Goal: Complete application form: Complete application form

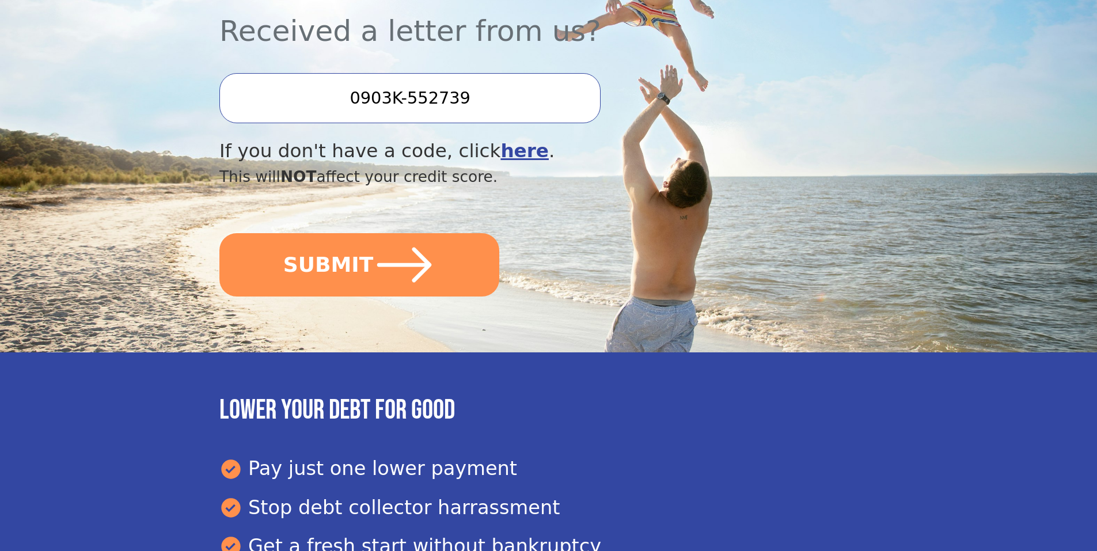
scroll to position [345, 0]
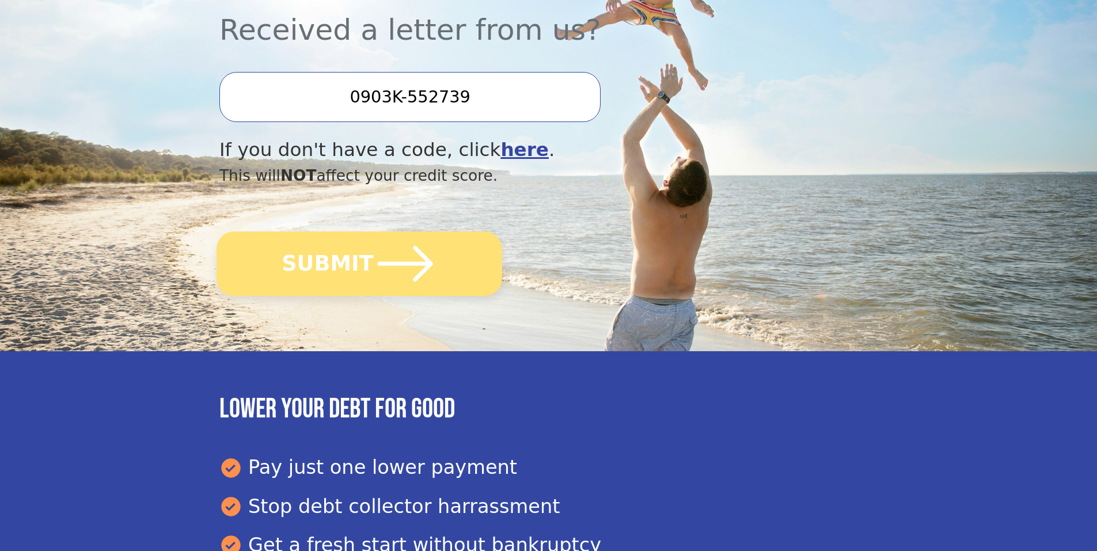
click at [406, 275] on icon "submit" at bounding box center [405, 263] width 63 height 63
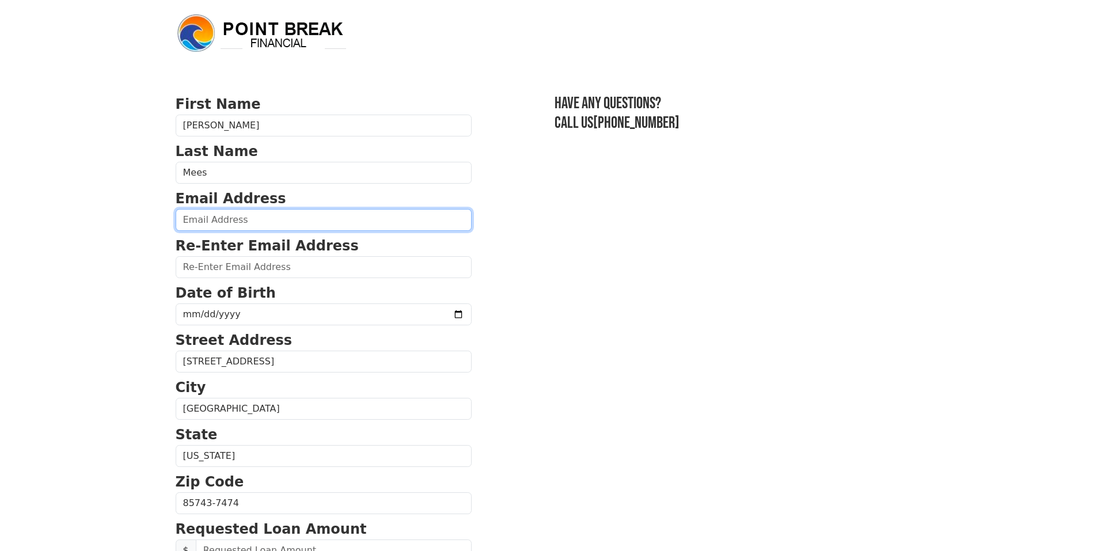
click at [243, 220] on input "email" at bounding box center [324, 220] width 296 height 22
type input "afmeesjr@outlook.com"
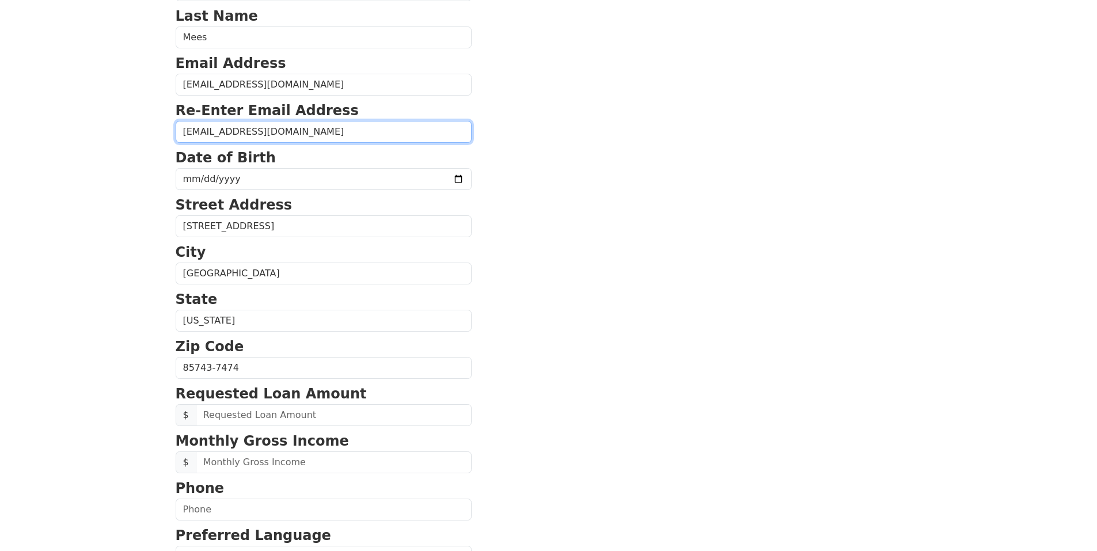
scroll to position [173, 0]
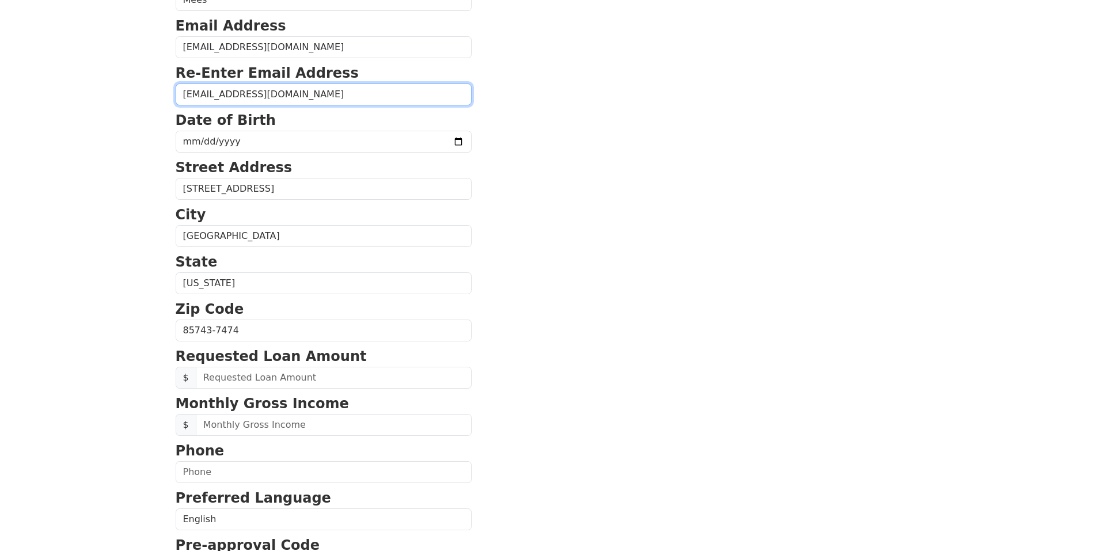
type input "afmeesjr@outlook.com"
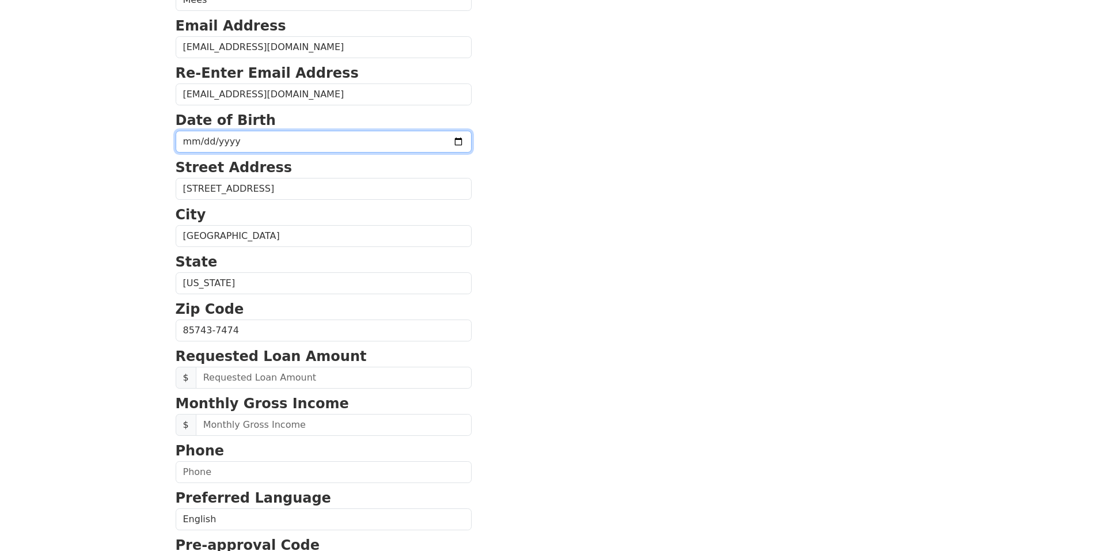
click at [252, 137] on input "date" at bounding box center [324, 142] width 296 height 22
type input "1956-03-23"
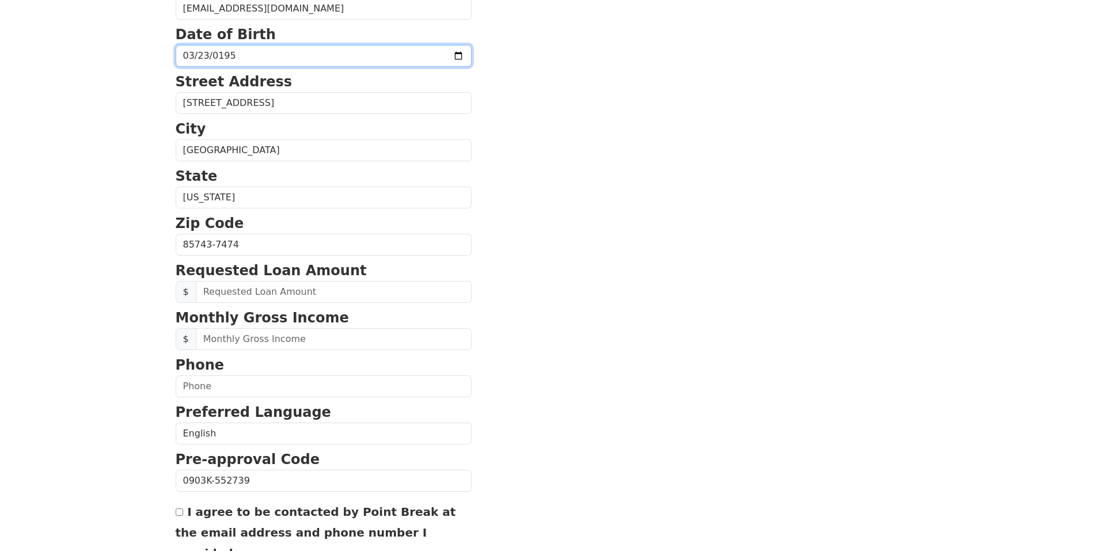
scroll to position [288, 0]
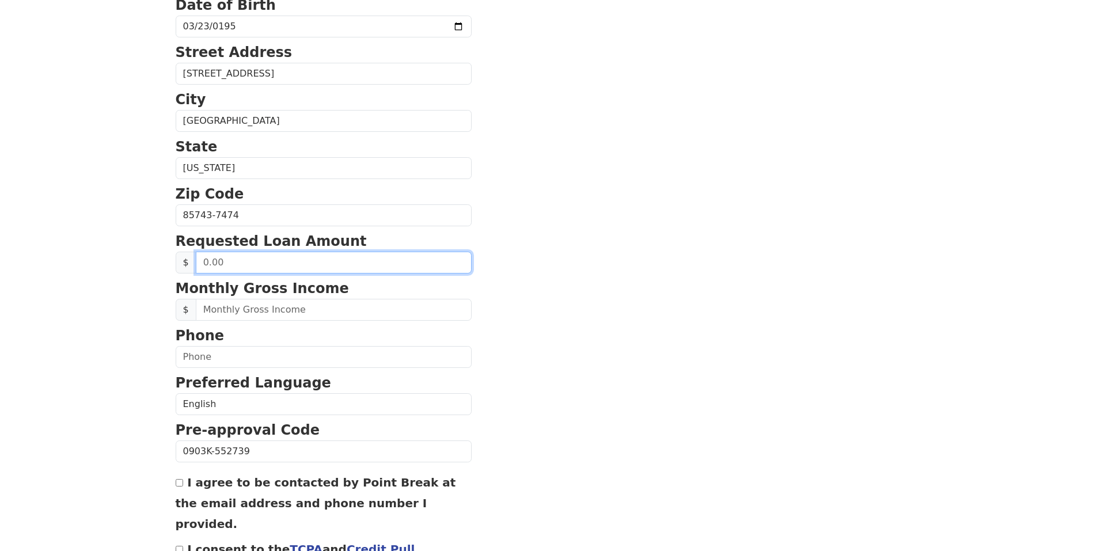
click at [228, 261] on input "text" at bounding box center [334, 263] width 276 height 22
type input "27,000.00"
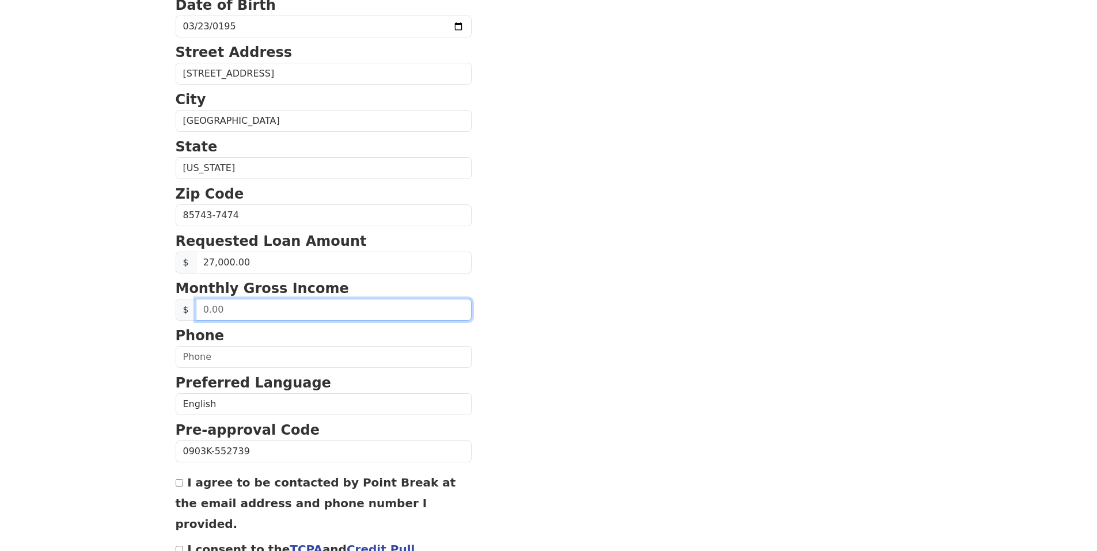
click at [238, 318] on input "text" at bounding box center [334, 310] width 276 height 22
type input "8.00"
type input "5,000.00"
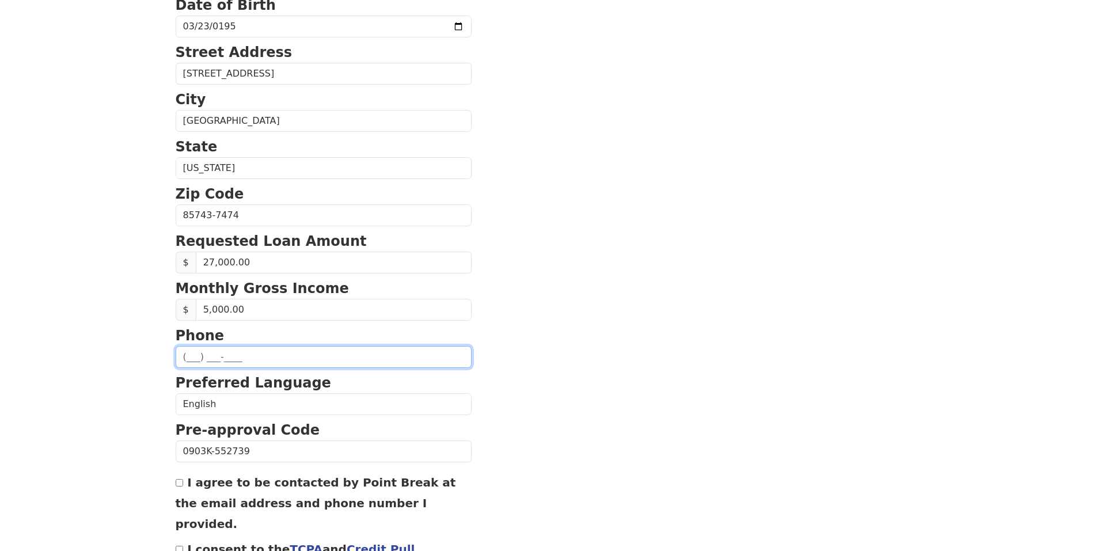
click at [218, 355] on input "text" at bounding box center [324, 357] width 296 height 22
type input "(520) 370-1765"
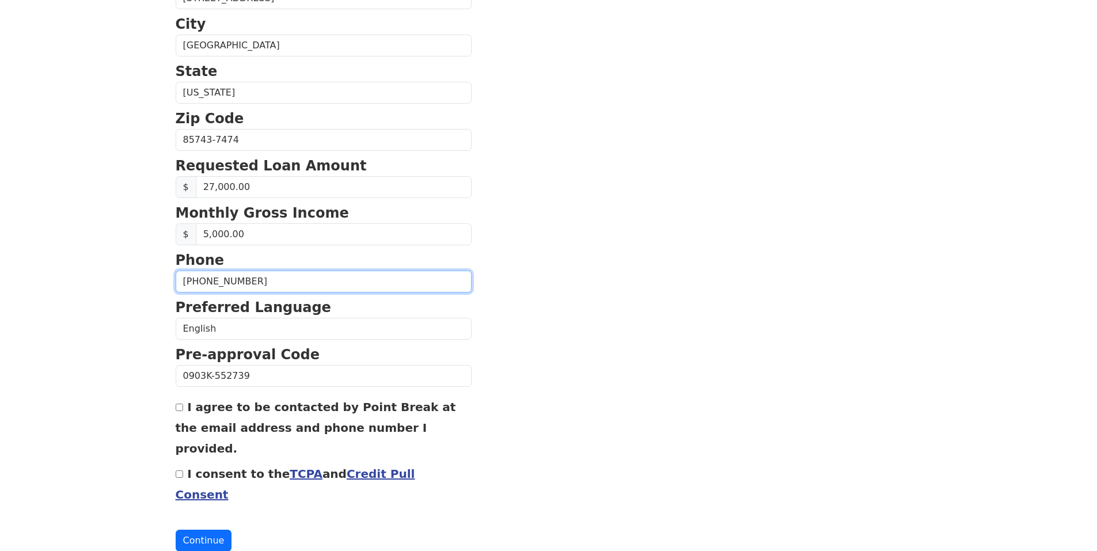
scroll to position [366, 0]
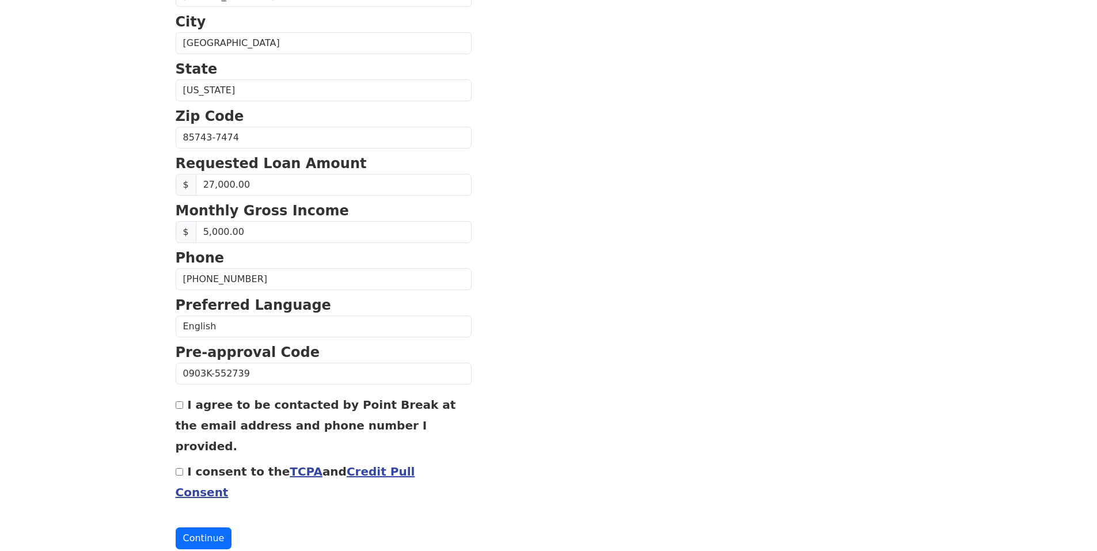
click at [181, 408] on input "I agree to be contacted by Point Break at the email address and phone number I …" at bounding box center [179, 404] width 7 height 7
checkbox input "true"
click at [183, 460] on div "I consent to the TCPA and Credit Pull Consent" at bounding box center [324, 480] width 296 height 41
click at [178, 468] on input "I consent to the TCPA and Credit Pull Consent" at bounding box center [179, 471] width 7 height 7
checkbox input "true"
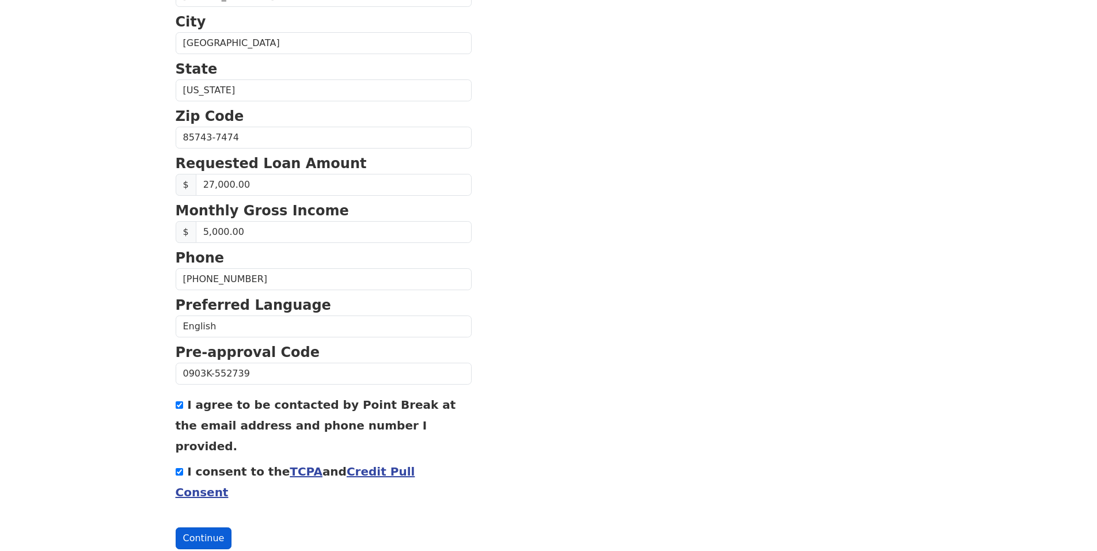
click at [219, 527] on button "Continue" at bounding box center [204, 538] width 56 height 22
